Goal: Information Seeking & Learning: Learn about a topic

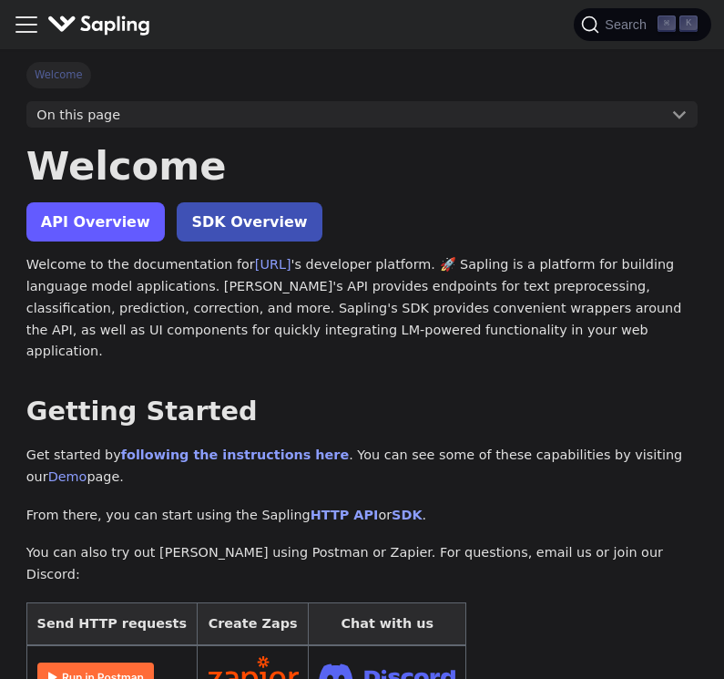
click at [67, 221] on link "API Overview" at bounding box center [95, 221] width 138 height 39
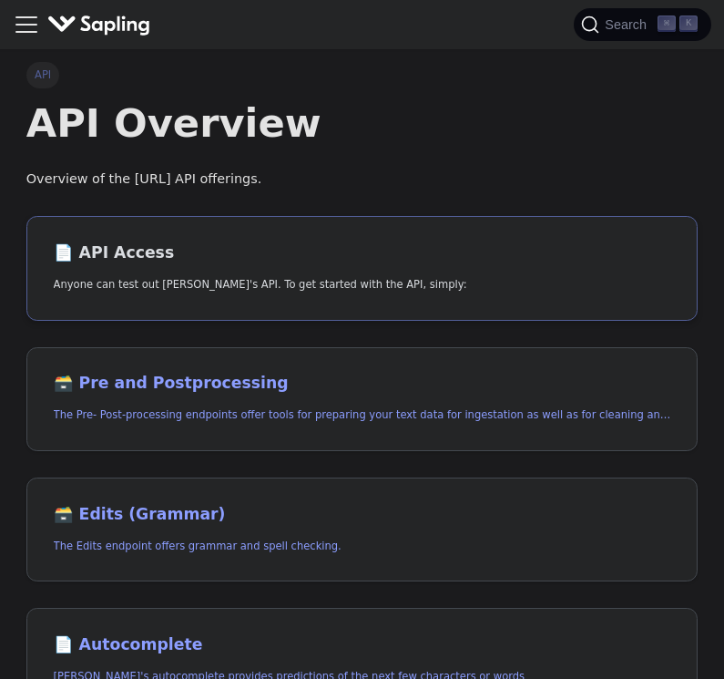
click at [120, 276] on p "Anyone can test out [PERSON_NAME]'s API. To get started with the API, simply:" at bounding box center [363, 284] width 618 height 17
